Goal: Information Seeking & Learning: Learn about a topic

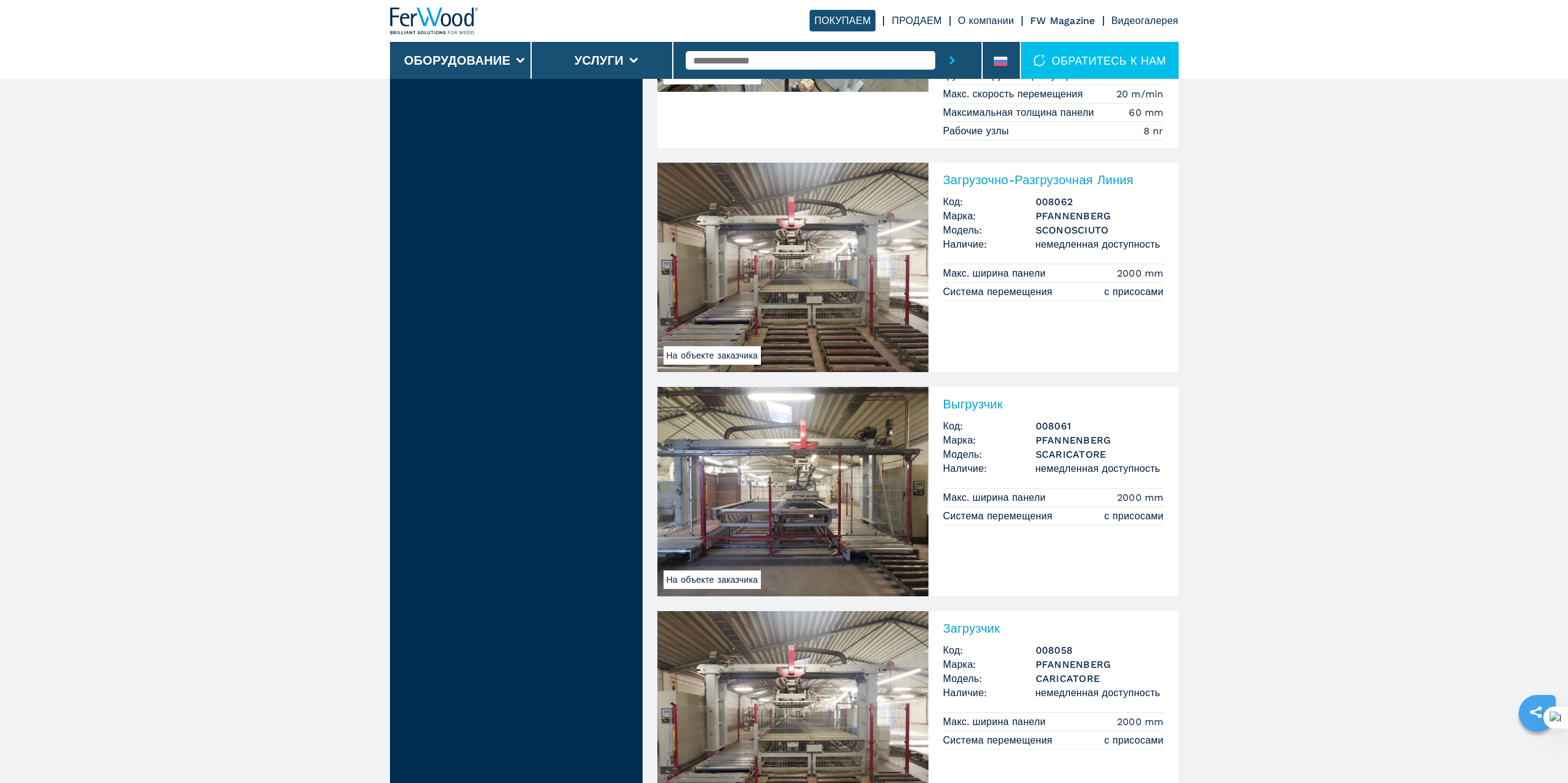
scroll to position [2668, 0]
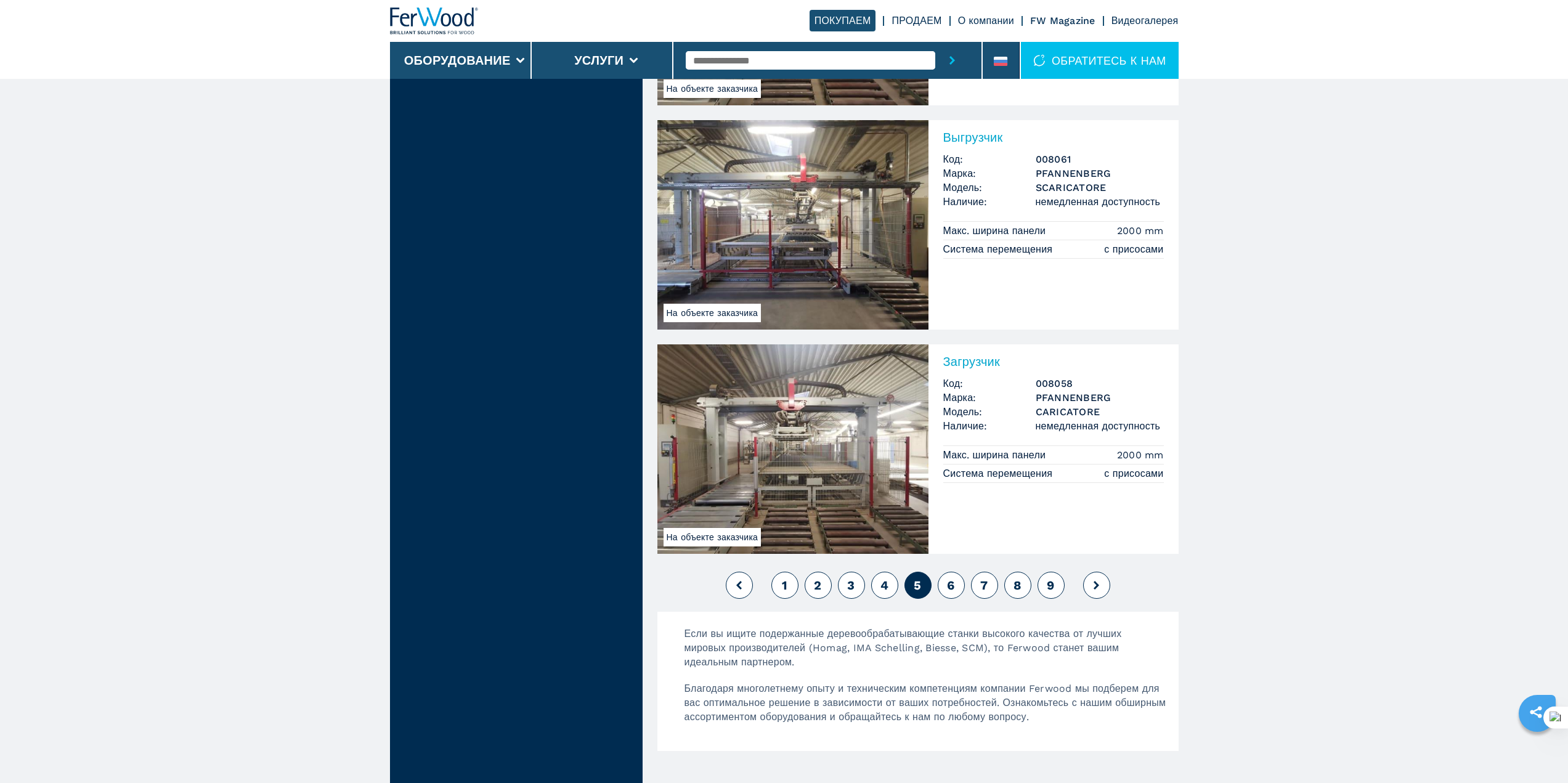
click at [1103, 589] on button at bounding box center [1096, 585] width 27 height 27
click at [781, 579] on button "1" at bounding box center [785, 585] width 27 height 27
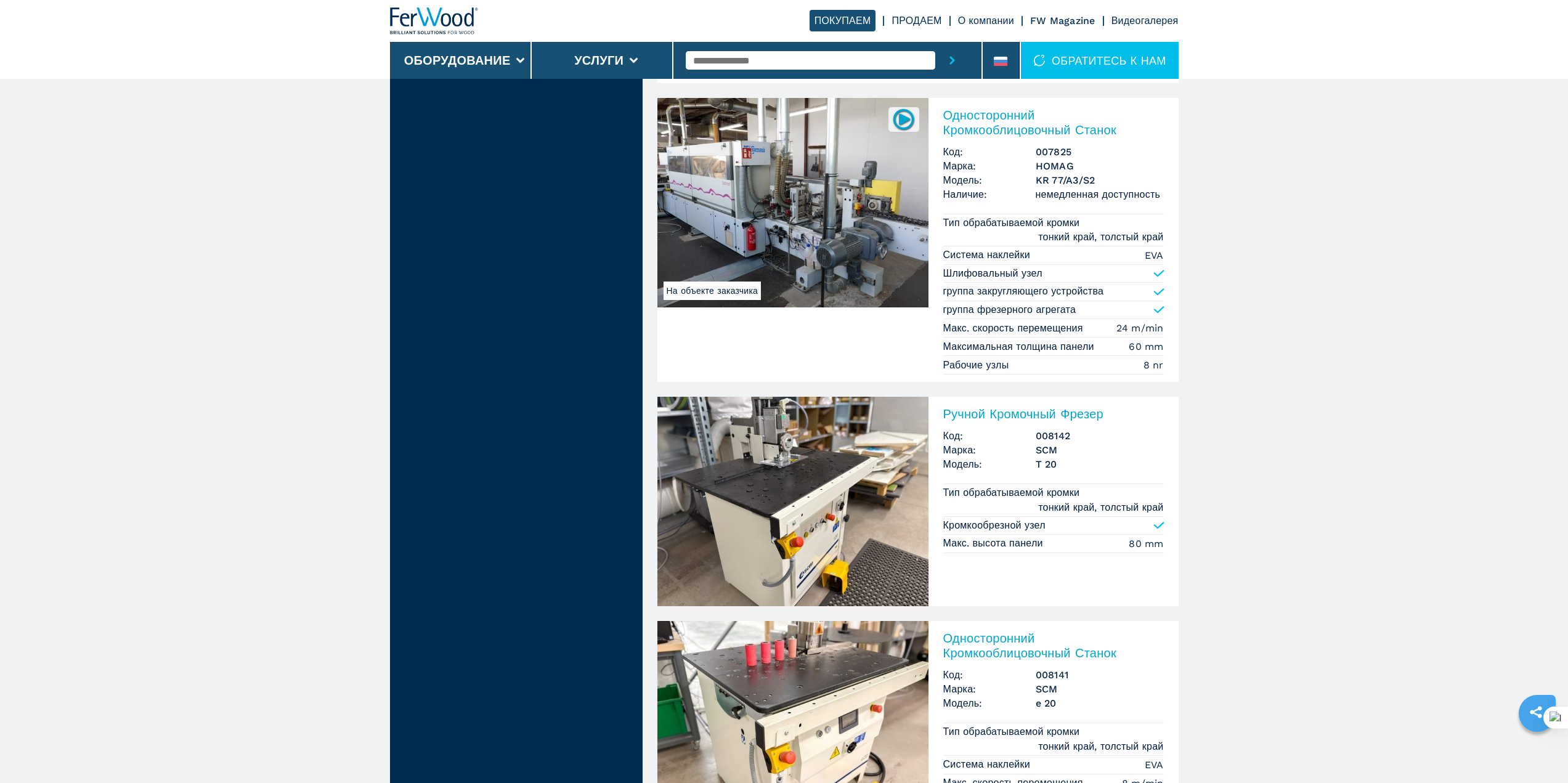
scroll to position [2668, 0]
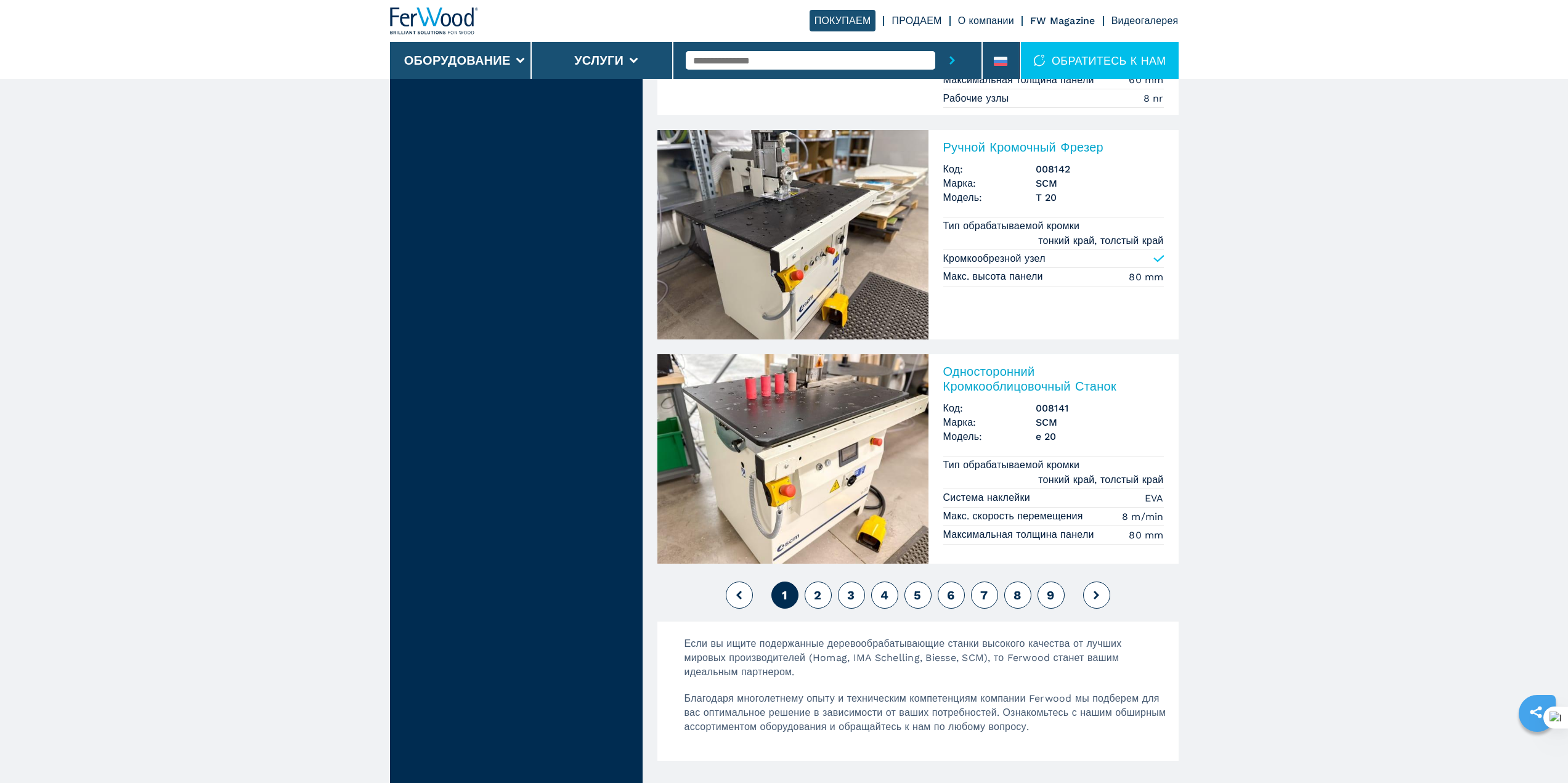
click at [1098, 591] on icon at bounding box center [1096, 595] width 6 height 9
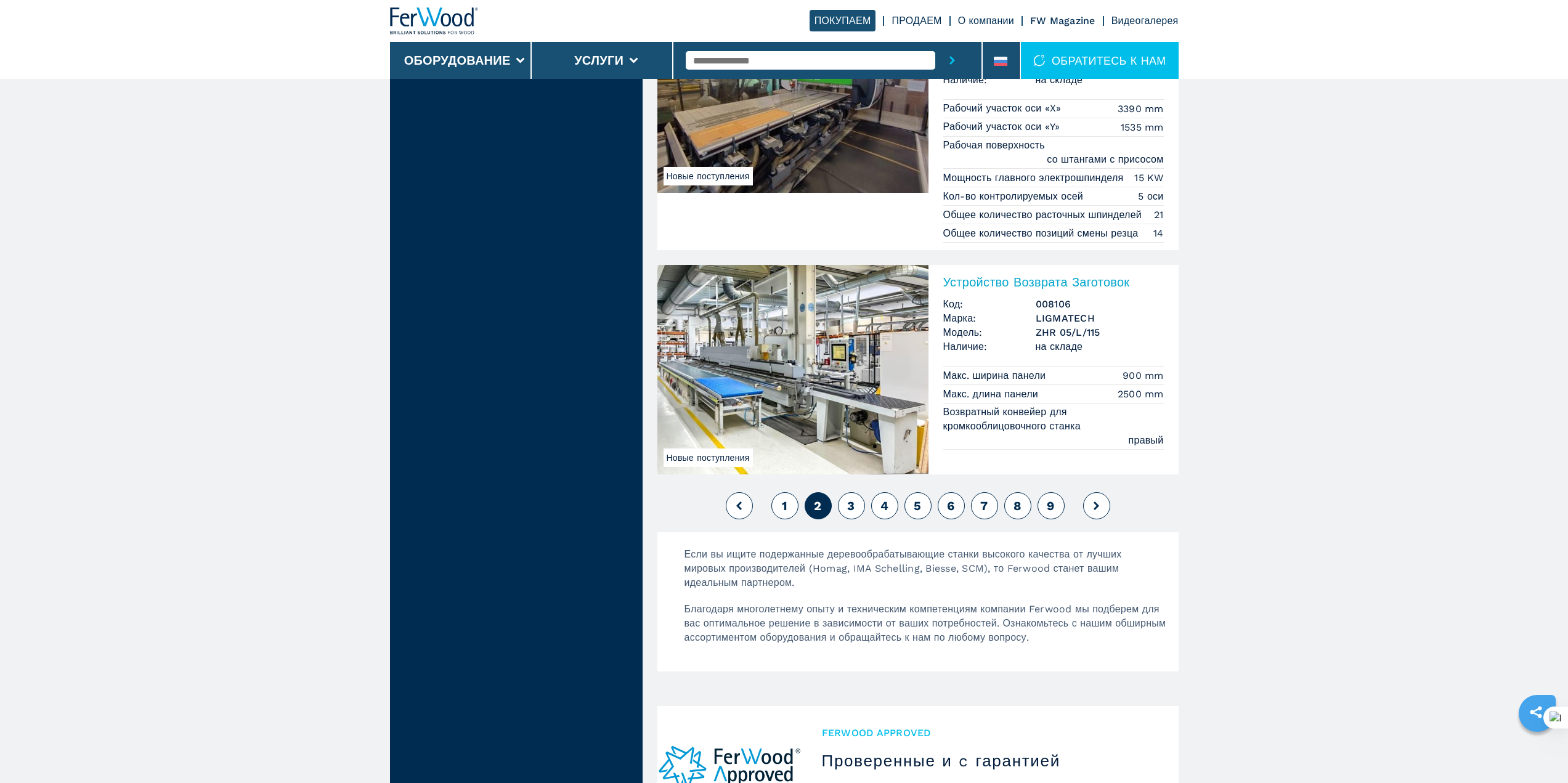
scroll to position [3203, 0]
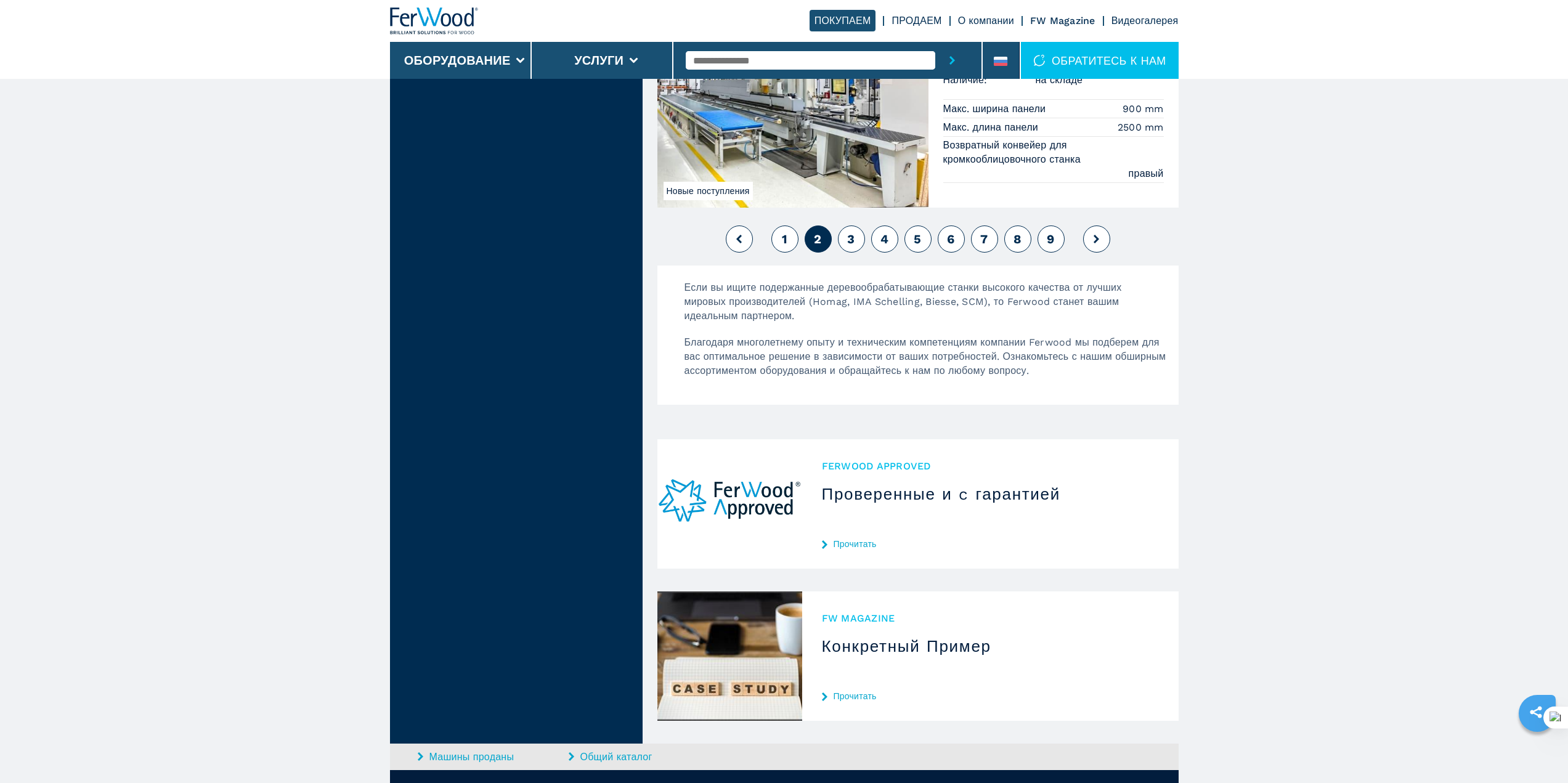
click at [1099, 234] on button at bounding box center [1096, 239] width 27 height 27
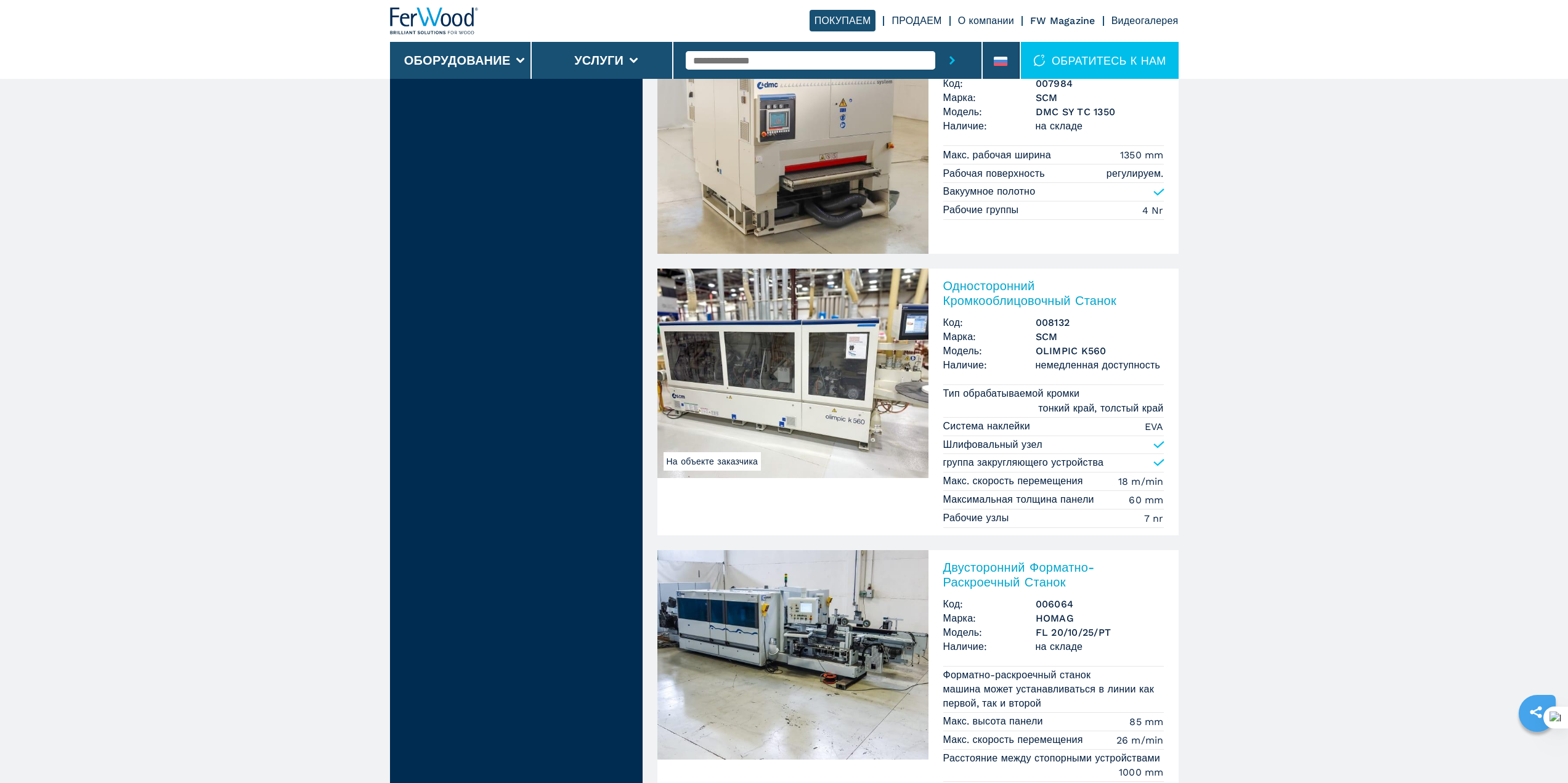
scroll to position [3203, 0]
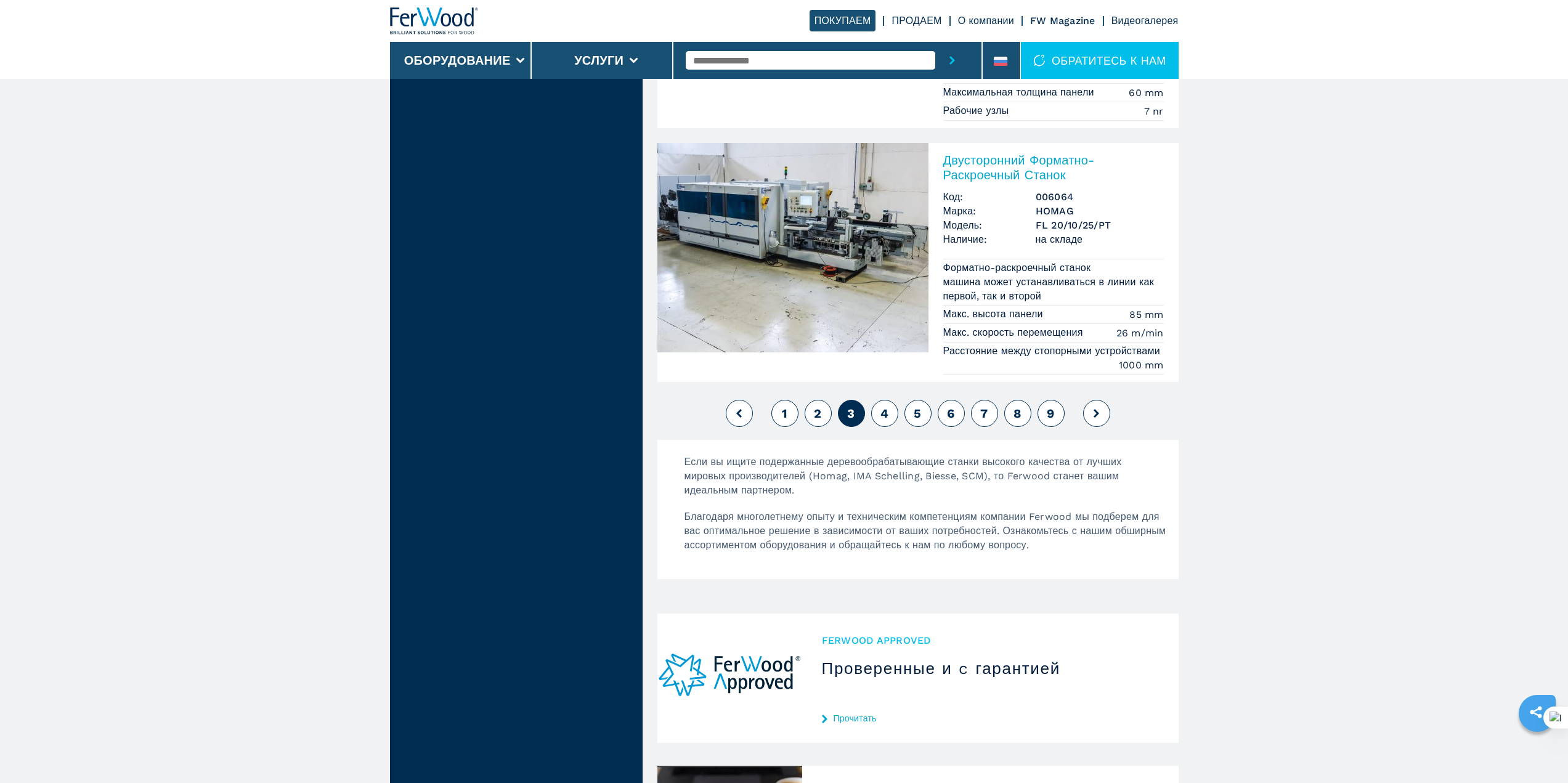
click at [1098, 418] on icon at bounding box center [1096, 413] width 6 height 9
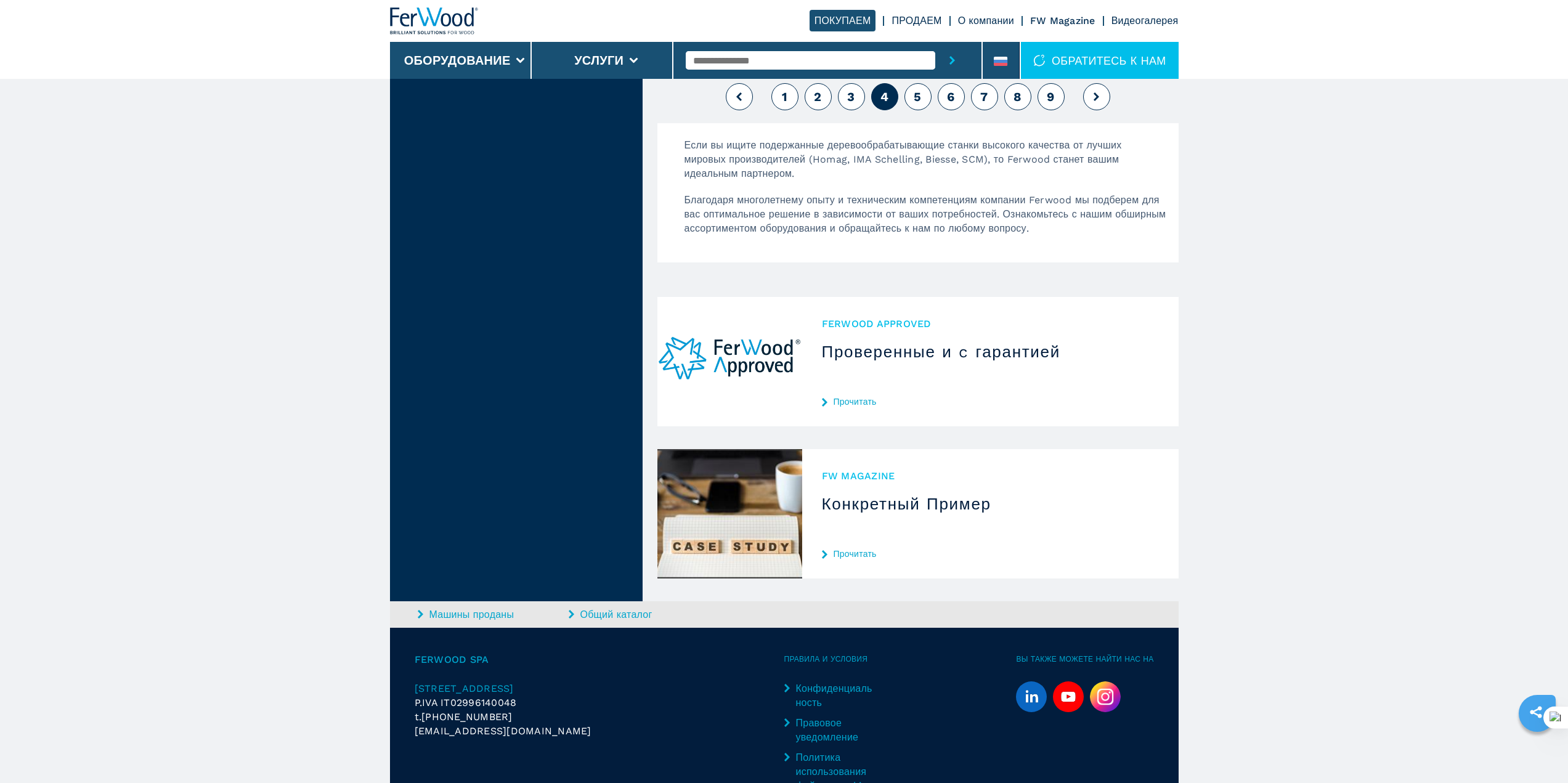
scroll to position [3278, 0]
